Goal: Communication & Community: Answer question/provide support

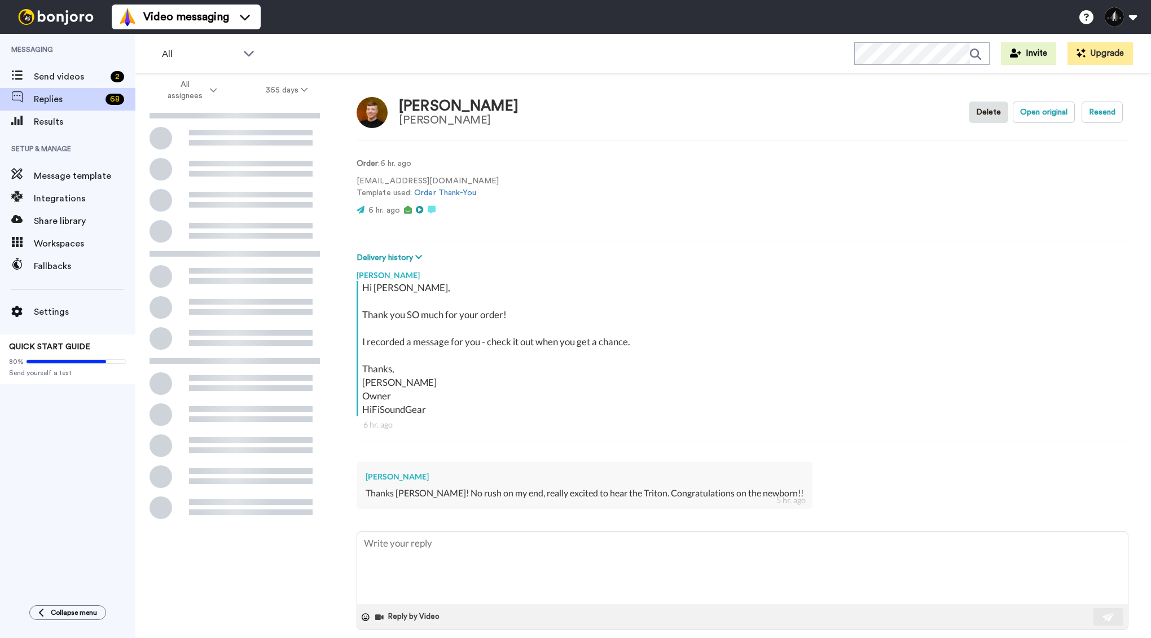
scroll to position [14, 0]
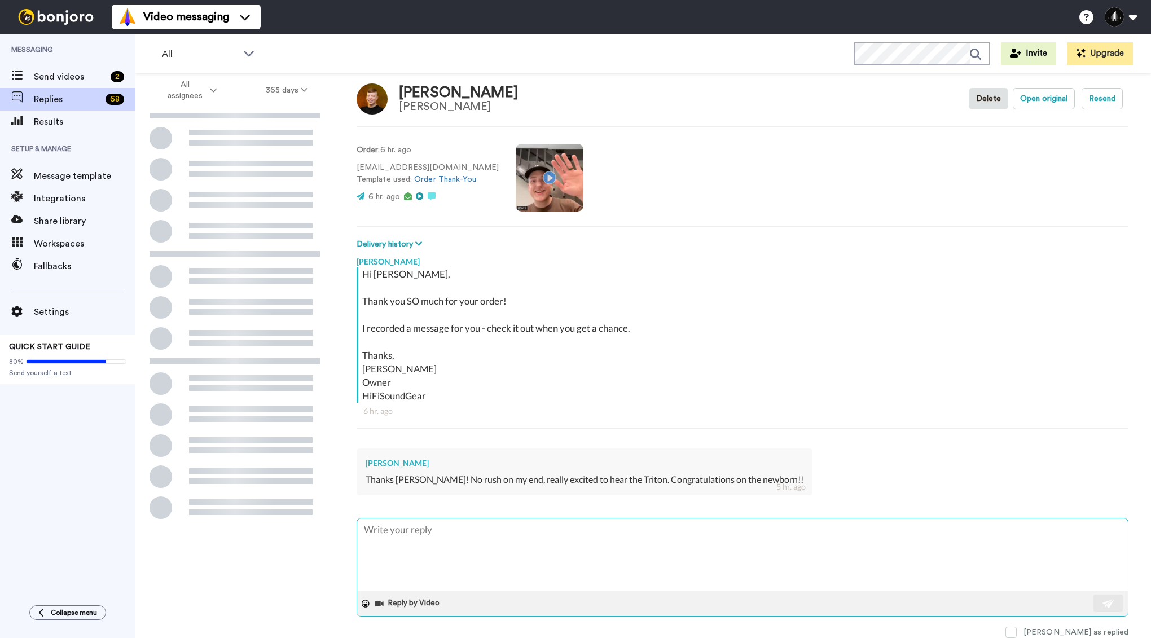
click at [481, 530] on textarea at bounding box center [742, 555] width 771 height 72
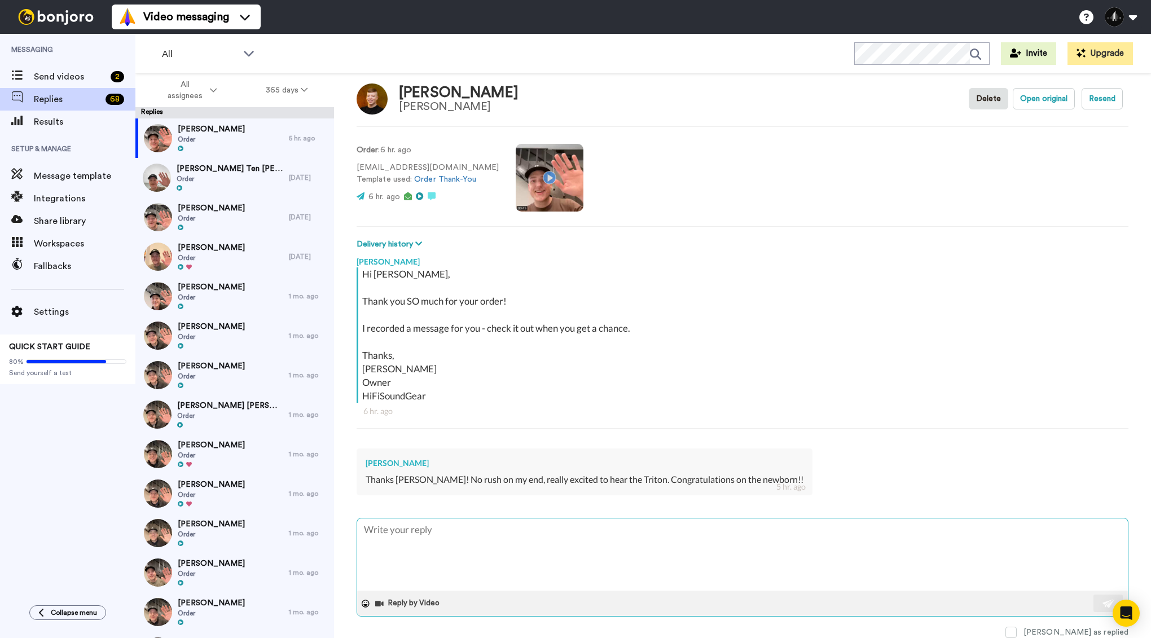
type textarea "x"
type textarea "A"
type textarea "x"
type textarea "Ab"
type textarea "x"
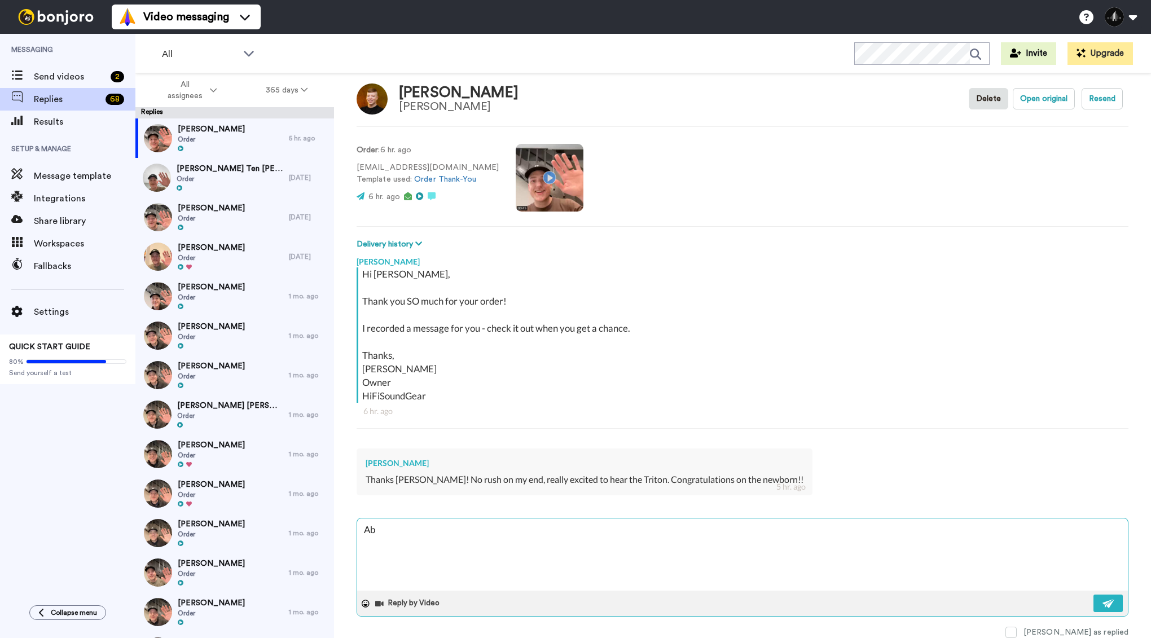
type textarea "Abs"
type textarea "x"
type textarea "Abso"
type textarea "x"
type textarea "Absol"
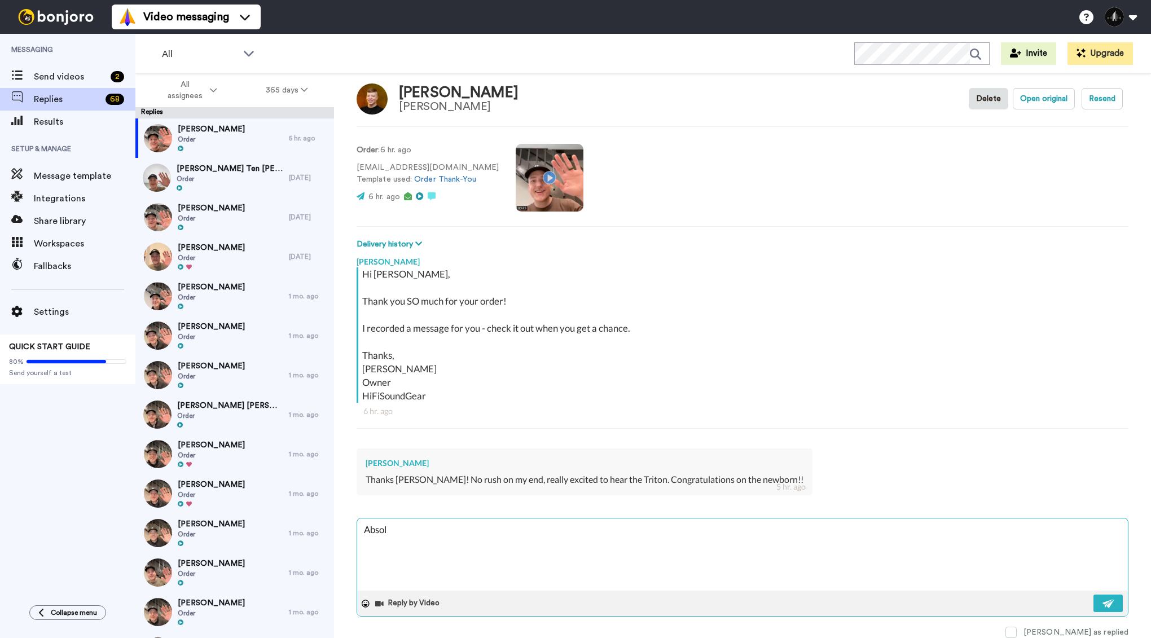
type textarea "x"
type textarea "Absolu"
type textarea "x"
type textarea "Absolut"
type textarea "x"
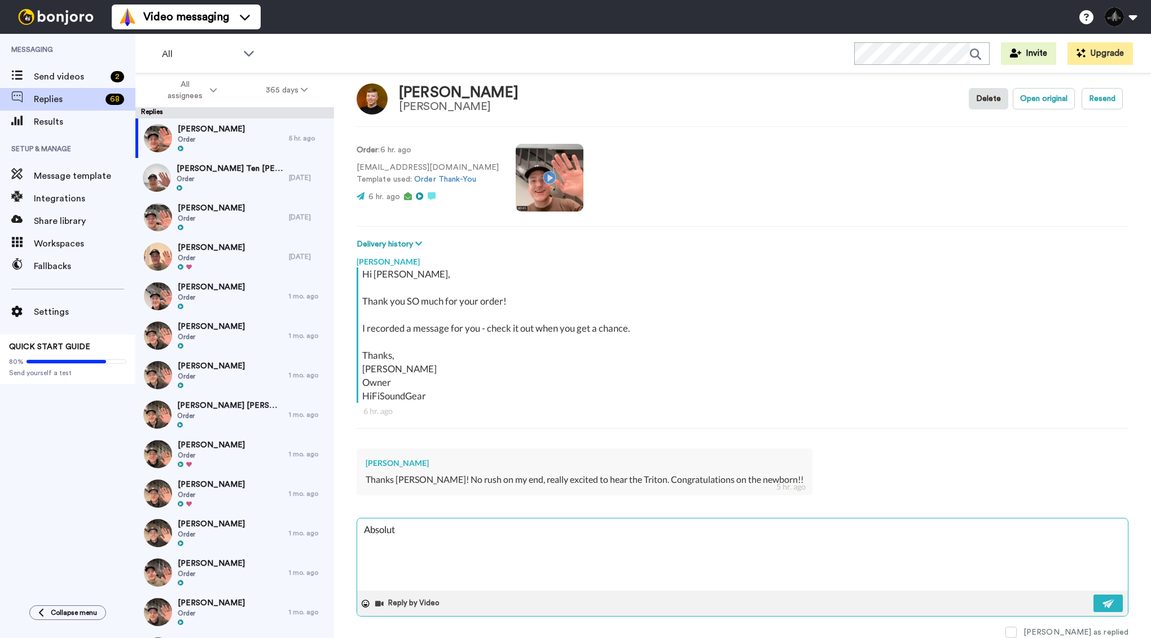
type textarea "Absolute"
type textarea "x"
type textarea "Absolutel"
type textarea "x"
type textarea "Absolutely"
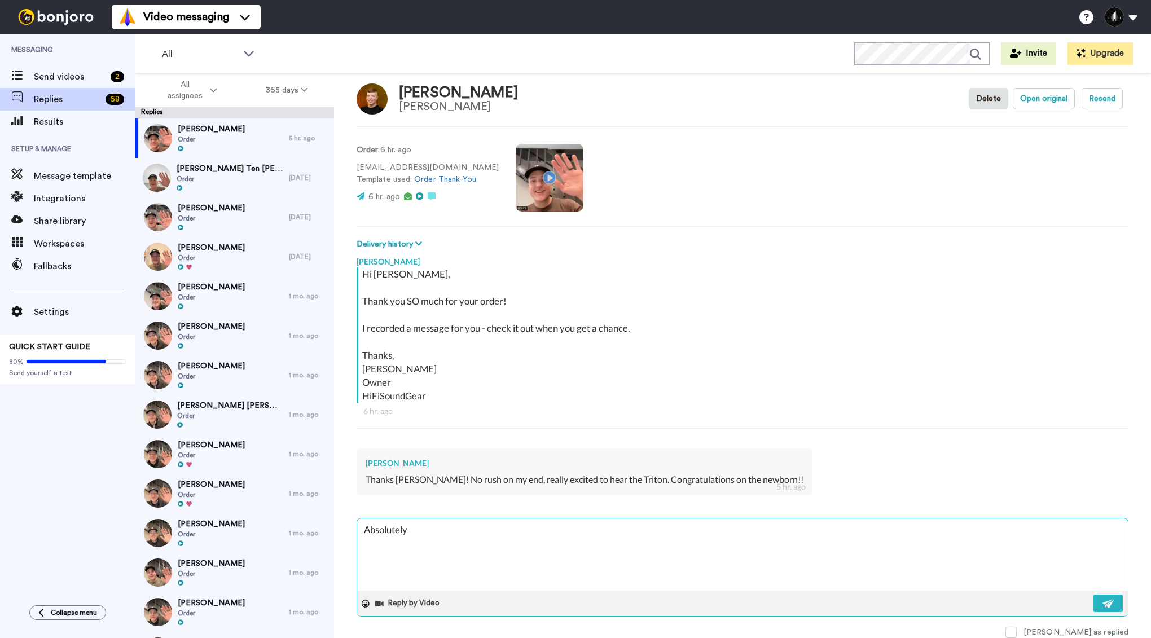
type textarea "x"
type textarea "Absolutely!"
type textarea "x"
type textarea "Absolutely!"
type textarea "x"
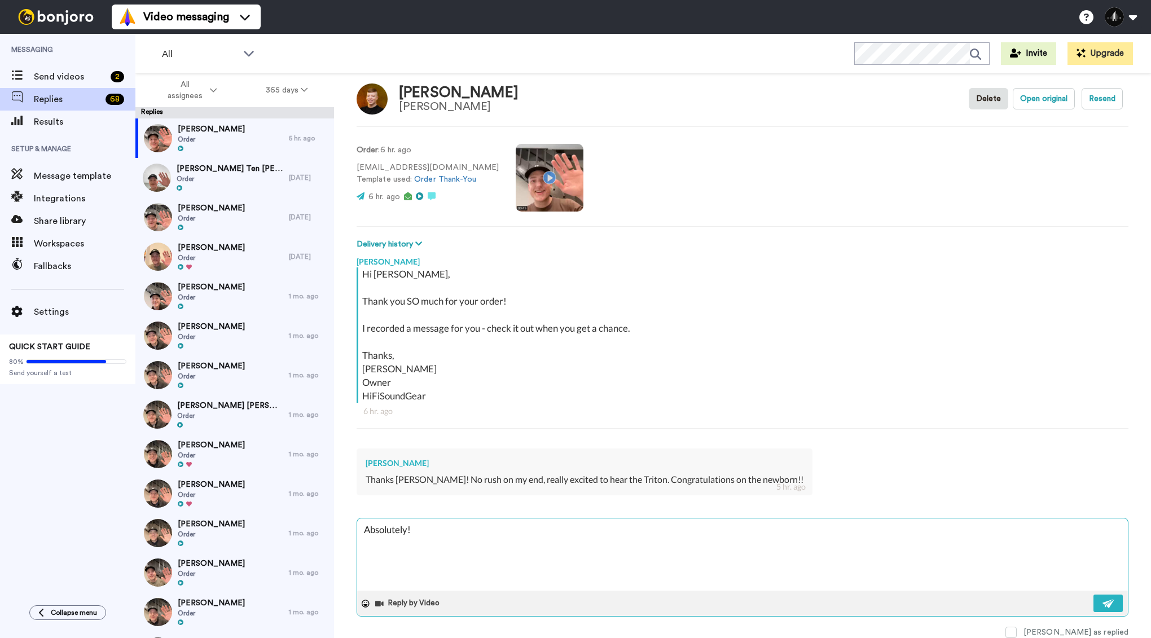
type textarea "Absolutely! T"
type textarea "x"
type textarea "Absolutely! Th"
type textarea "x"
type textarea "Absolutely! Tha"
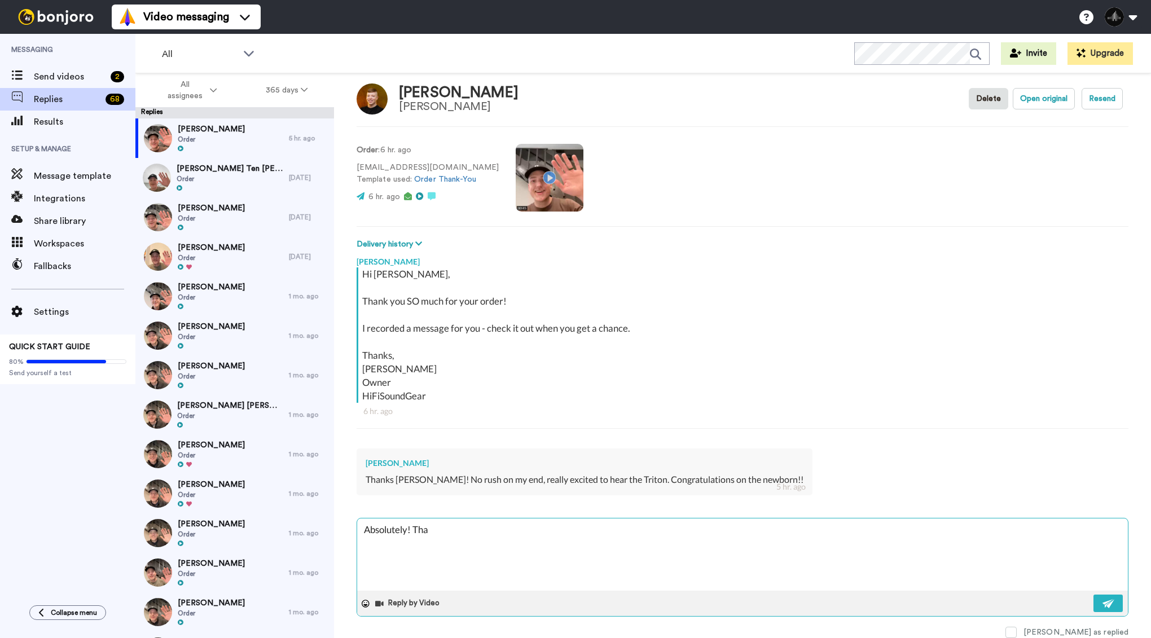
type textarea "x"
type textarea "Absolutely! Than"
type textarea "x"
type textarea "Absolutely! Thank"
type textarea "x"
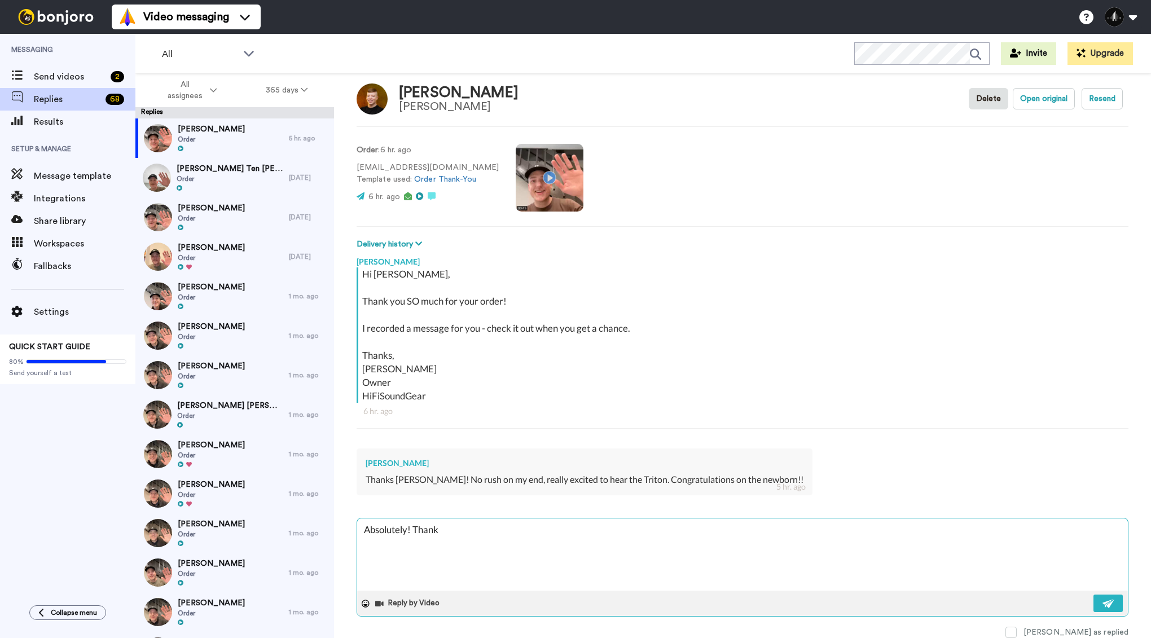
type textarea "Absolutely! Thank"
type textarea "x"
type textarea "Absolutely! Thank y"
type textarea "x"
type textarea "Absolutely! Thank yo"
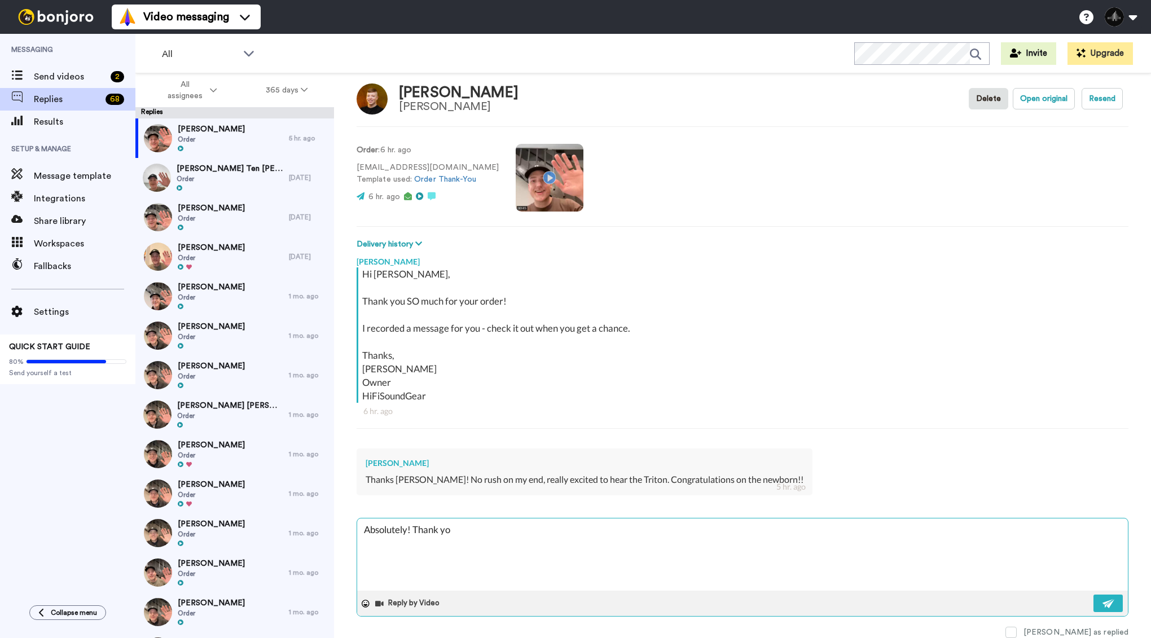
type textarea "x"
type textarea "Absolutely! Thank you"
type textarea "x"
type textarea "Absolutely! Thank you!"
type textarea "x"
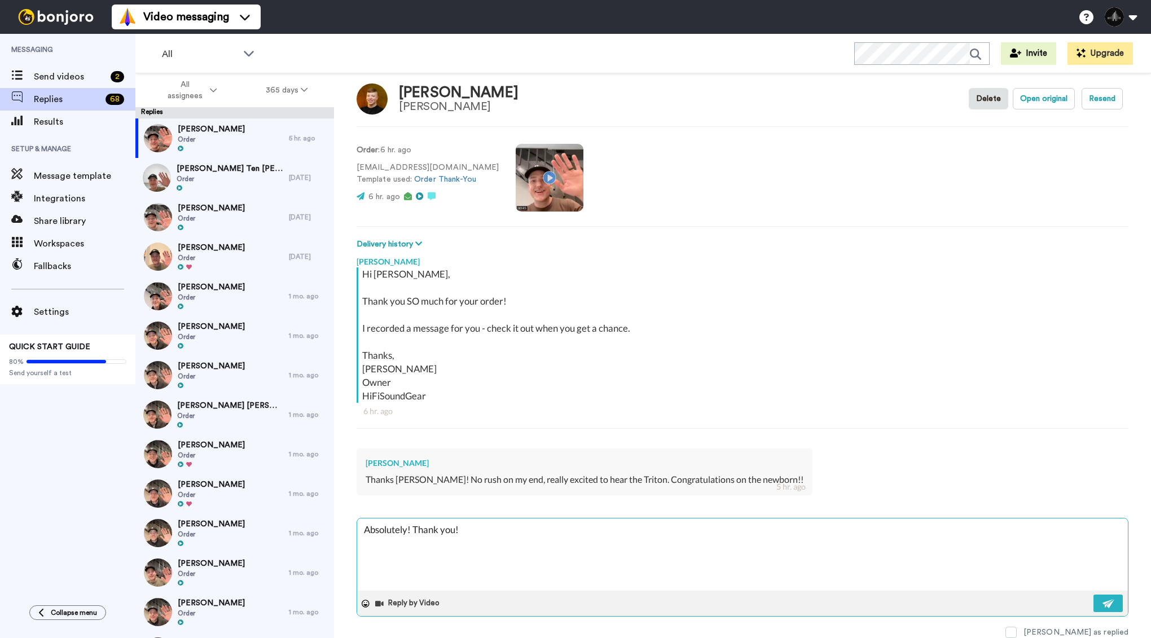
type textarea "Absolutely! Thank you!!"
type textarea "x"
type textarea "Absolutely! Thank you!!"
type textarea "x"
type textarea "Absolutely! Thank you!! :"
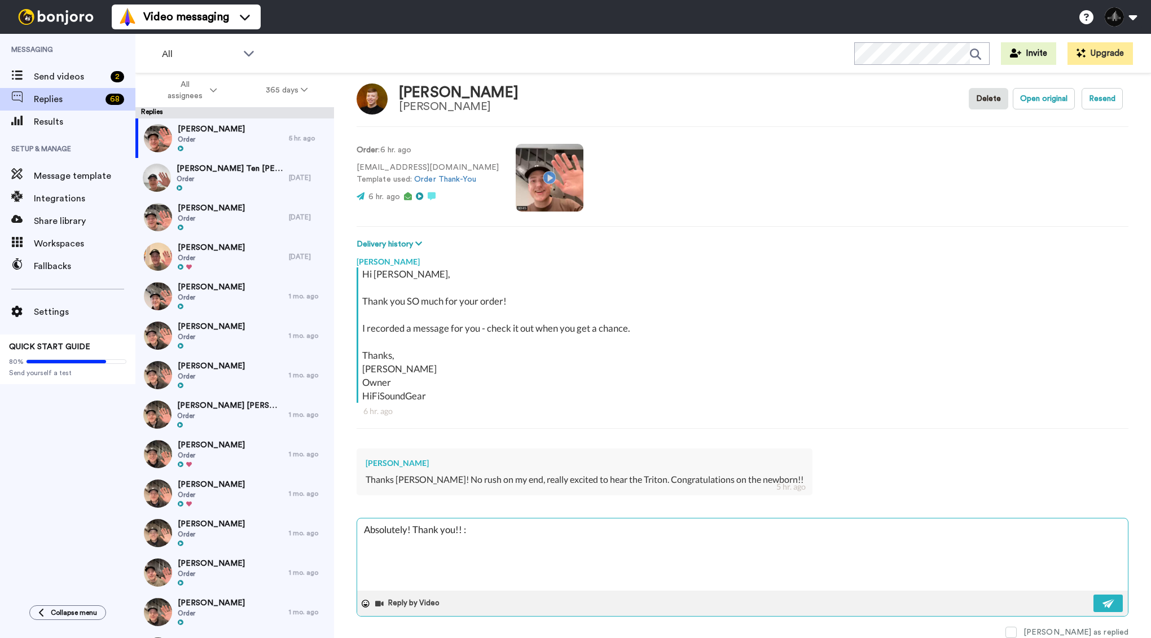
type textarea "x"
type textarea "Absolutely! Thank you!! :)"
click at [1110, 602] on img at bounding box center [1109, 603] width 12 height 9
type textarea "x"
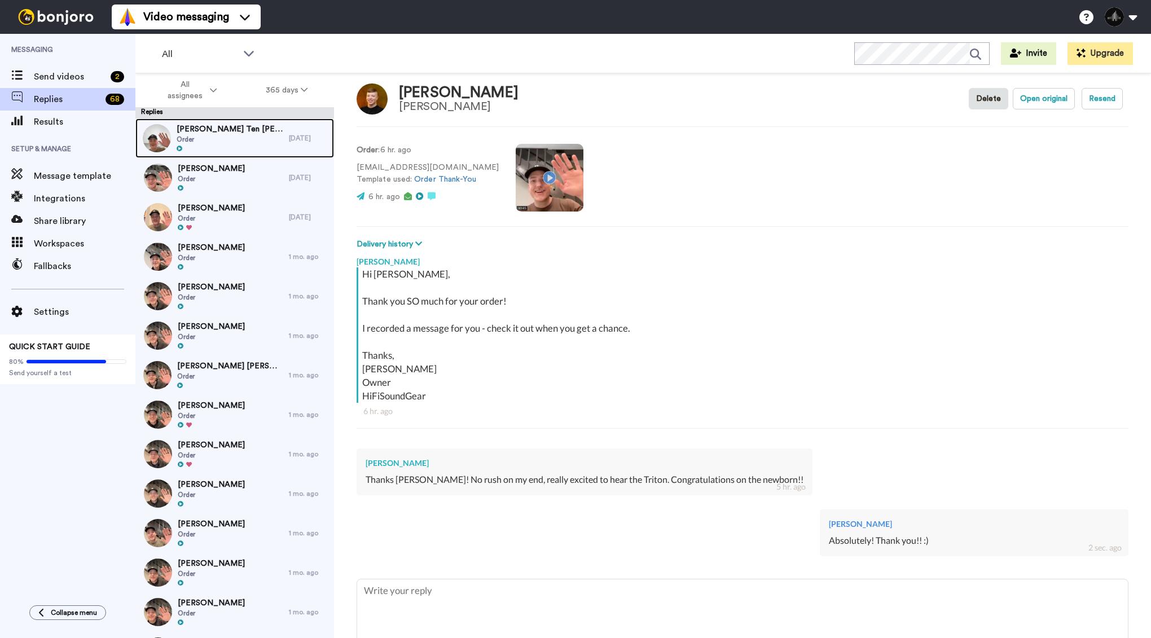
click at [236, 148] on div at bounding box center [230, 149] width 107 height 8
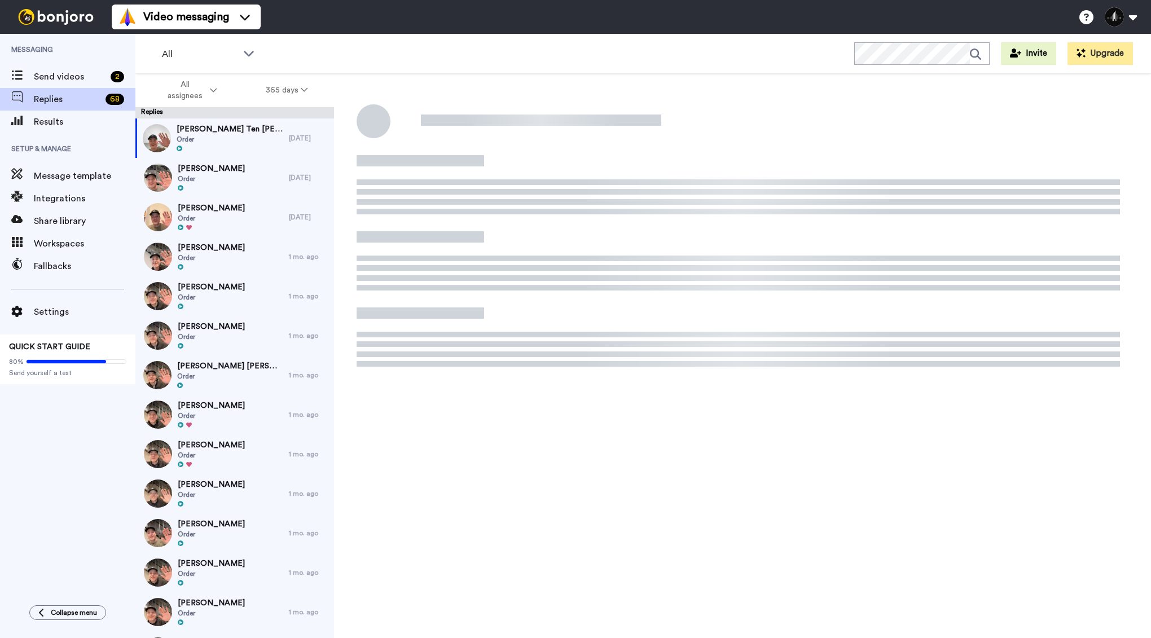
type textarea "x"
